Goal: Check status: Check status

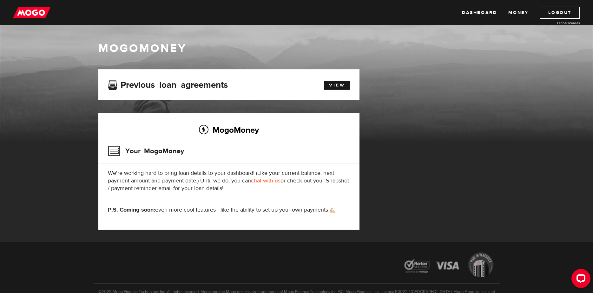
click at [159, 152] on h3 "Your MogoMoney" at bounding box center [146, 151] width 76 height 16
click at [341, 86] on link "View" at bounding box center [337, 85] width 26 height 9
click at [522, 14] on link "Money" at bounding box center [518, 13] width 20 height 12
click at [476, 12] on link "Dashboard" at bounding box center [479, 13] width 35 height 12
click at [361, 75] on div "MogoMoney Your MogoMoney application Expired Your MogoMoney credit decision has…" at bounding box center [229, 155] width 270 height 173
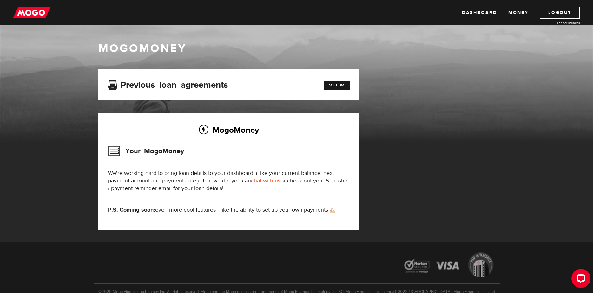
click at [348, 79] on div "View" at bounding box center [334, 84] width 42 height 11
click at [339, 83] on link "View" at bounding box center [337, 85] width 26 height 9
